Goal: Task Accomplishment & Management: Manage account settings

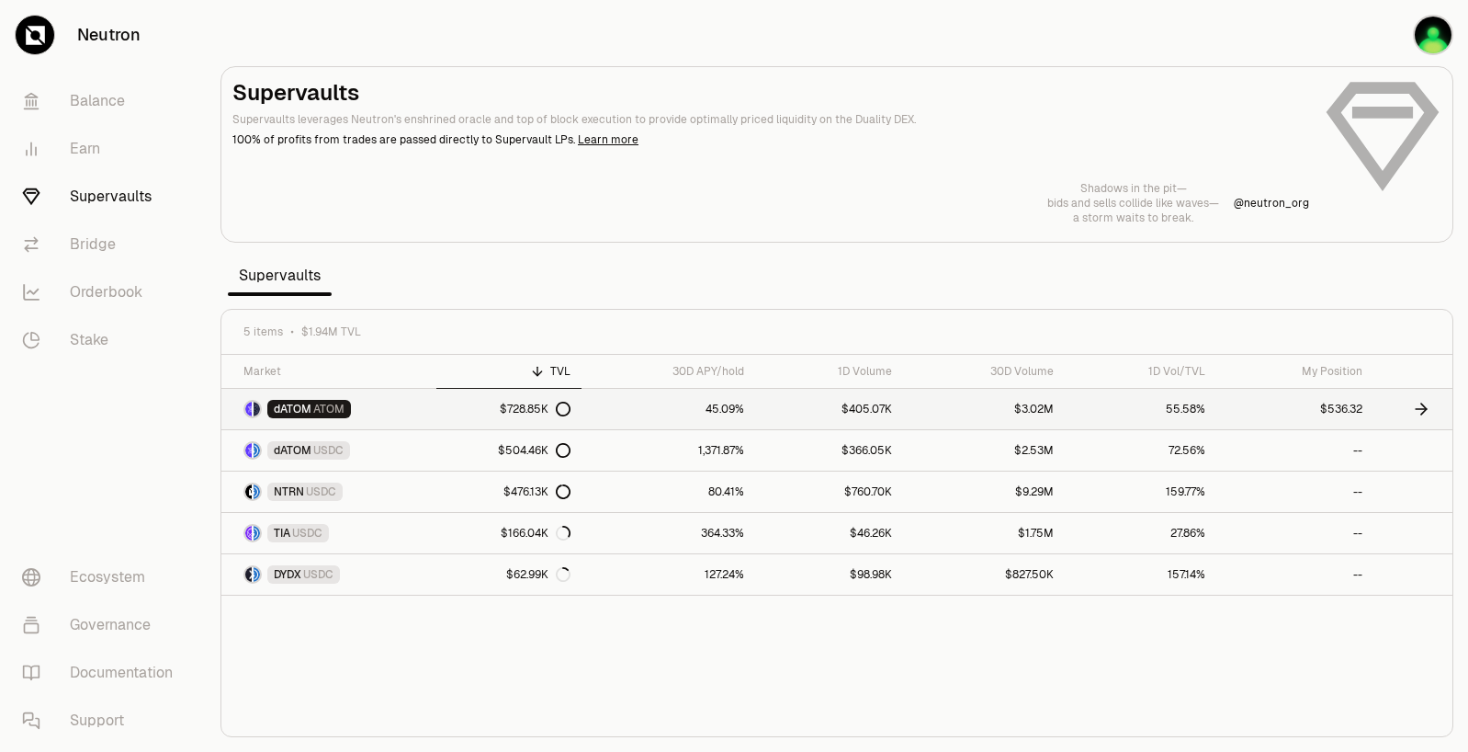
click at [453, 419] on link "$728.85K" at bounding box center [508, 409] width 145 height 40
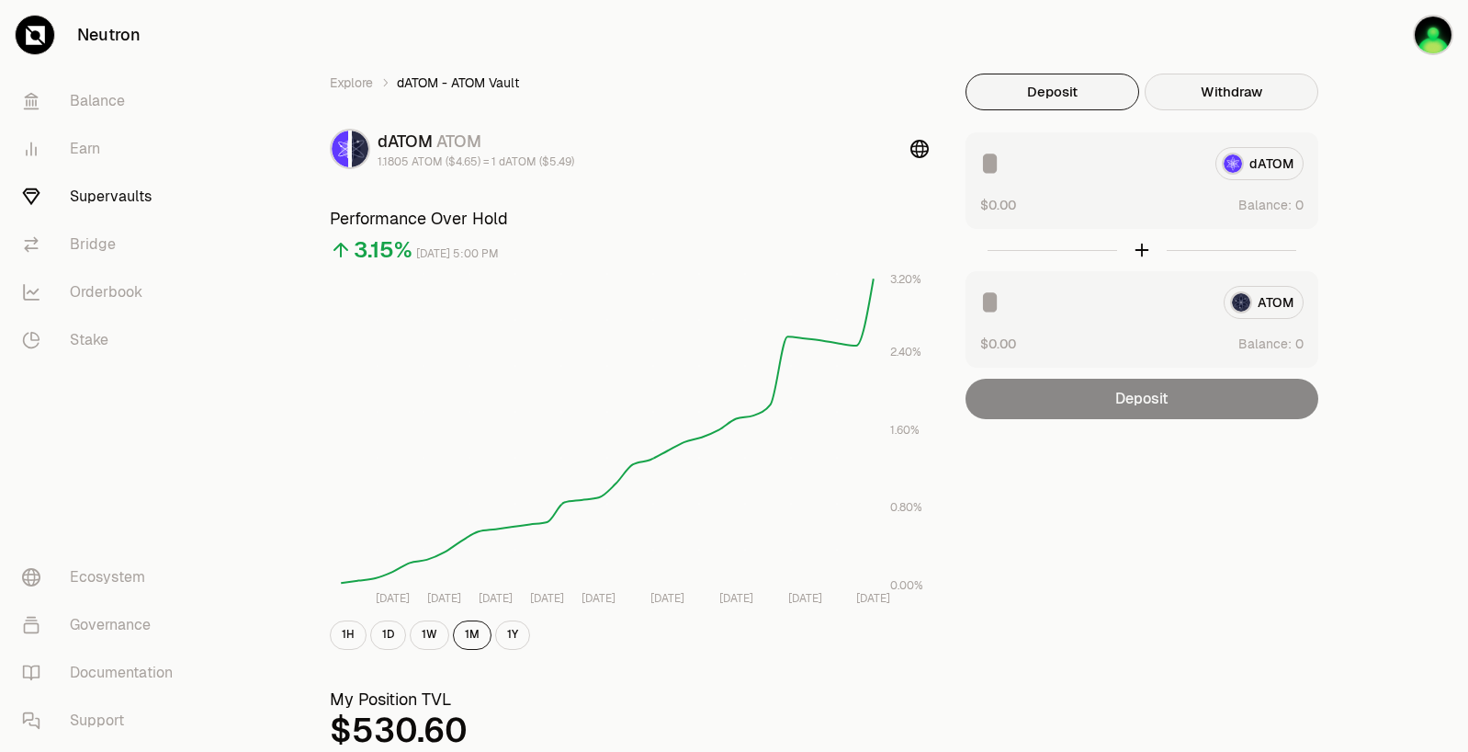
click at [1237, 84] on button "Withdraw" at bounding box center [1232, 92] width 174 height 37
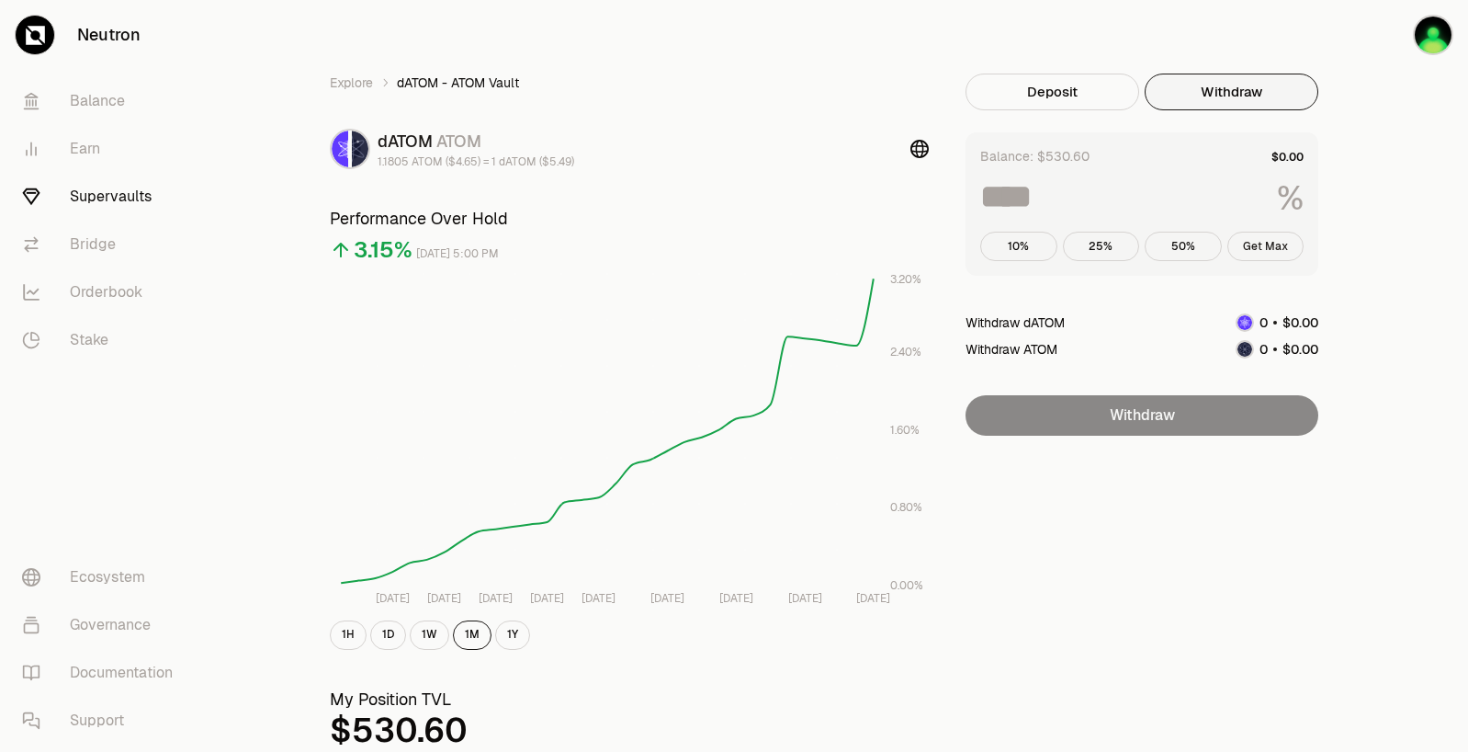
click at [1266, 257] on button "Get Max" at bounding box center [1266, 246] width 77 height 29
type input "***"
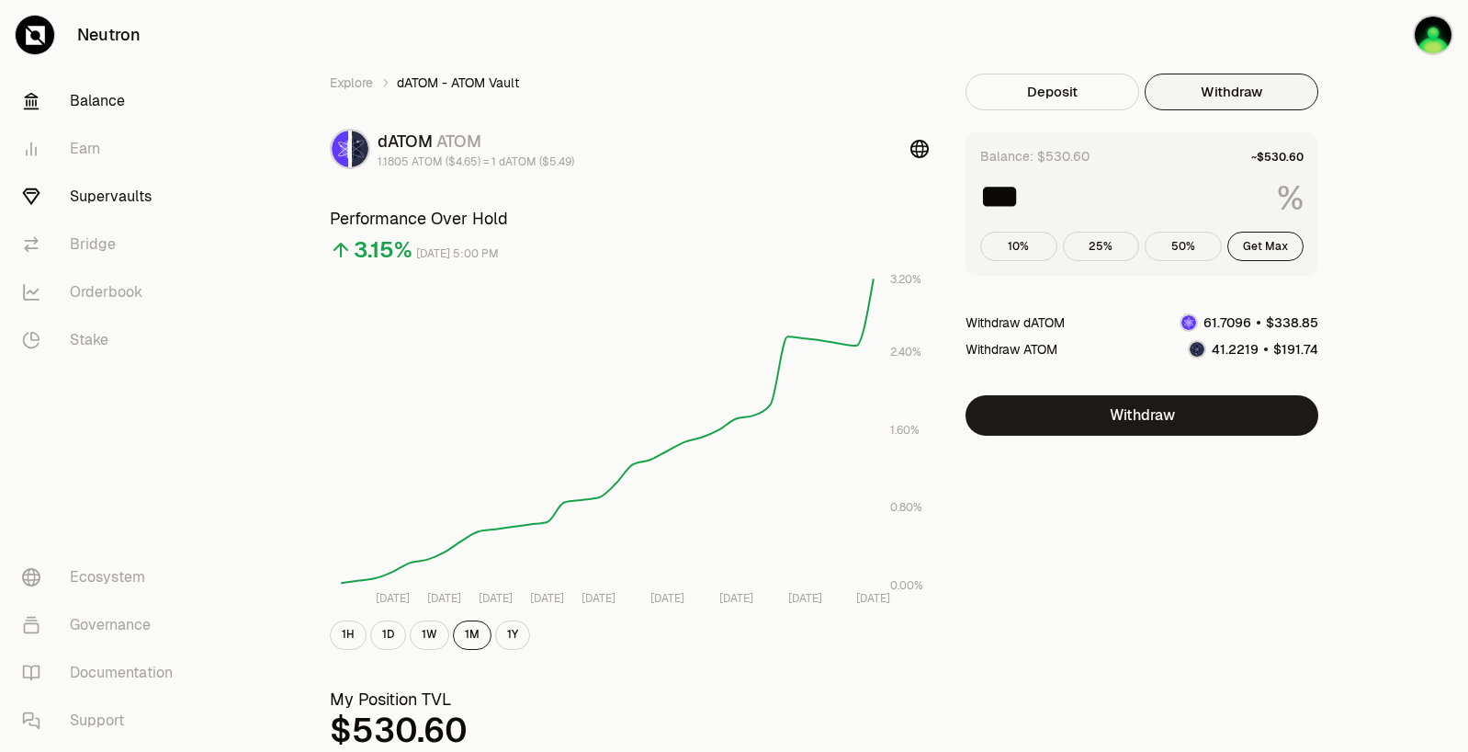
click at [83, 96] on link "Balance" at bounding box center [102, 101] width 191 height 48
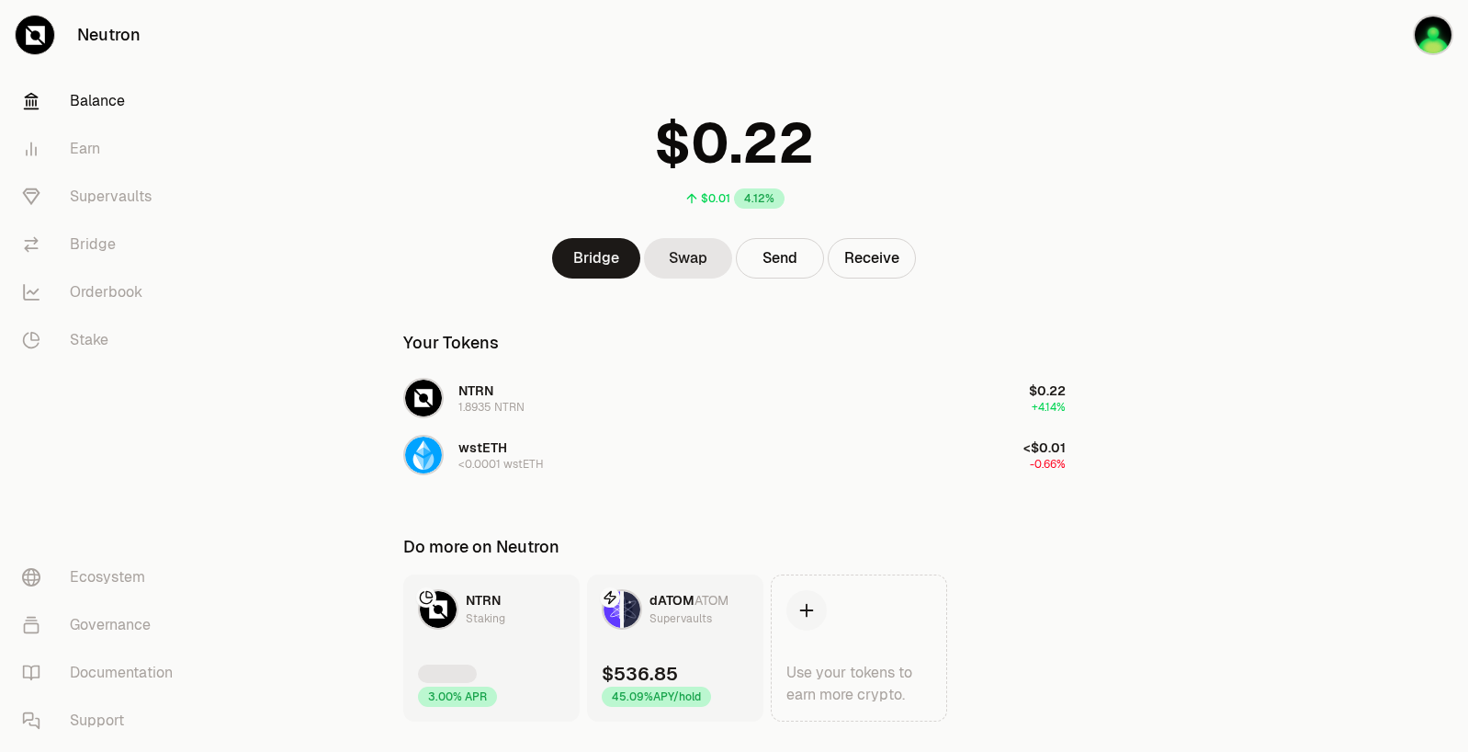
scroll to position [77, 0]
